Goal: Navigation & Orientation: Find specific page/section

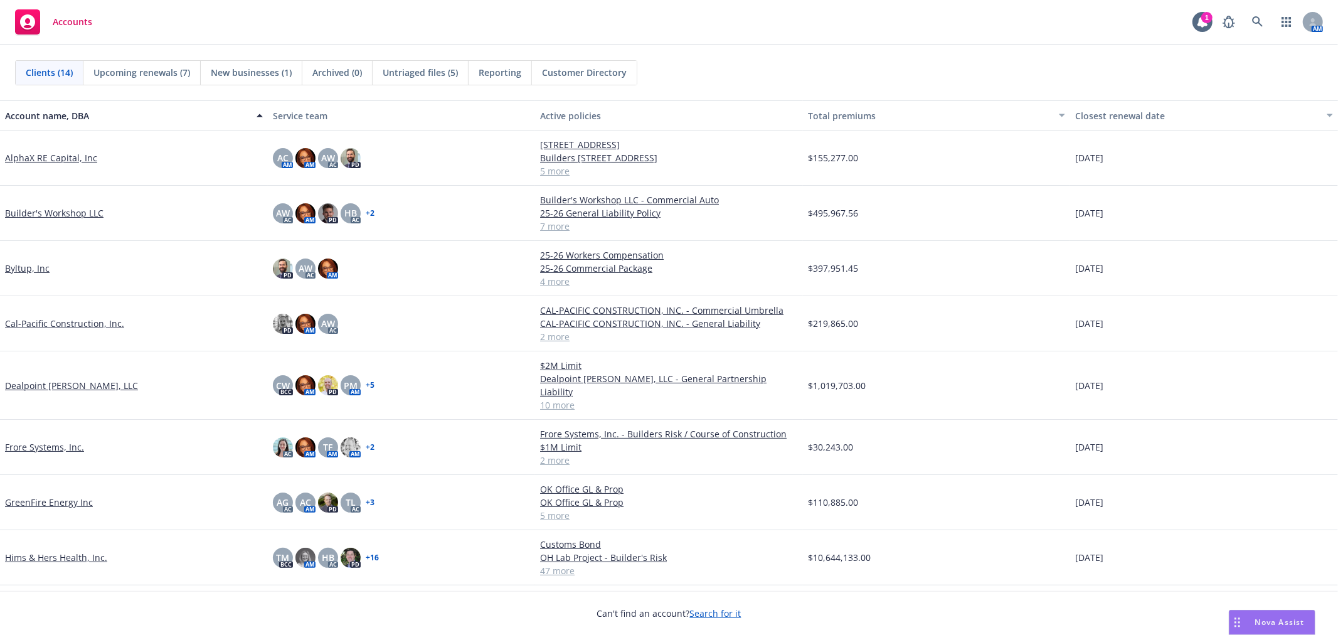
click at [57, 320] on link "Cal-Pacific Construction, Inc." at bounding box center [64, 323] width 119 height 13
